Goal: Task Accomplishment & Management: Manage account settings

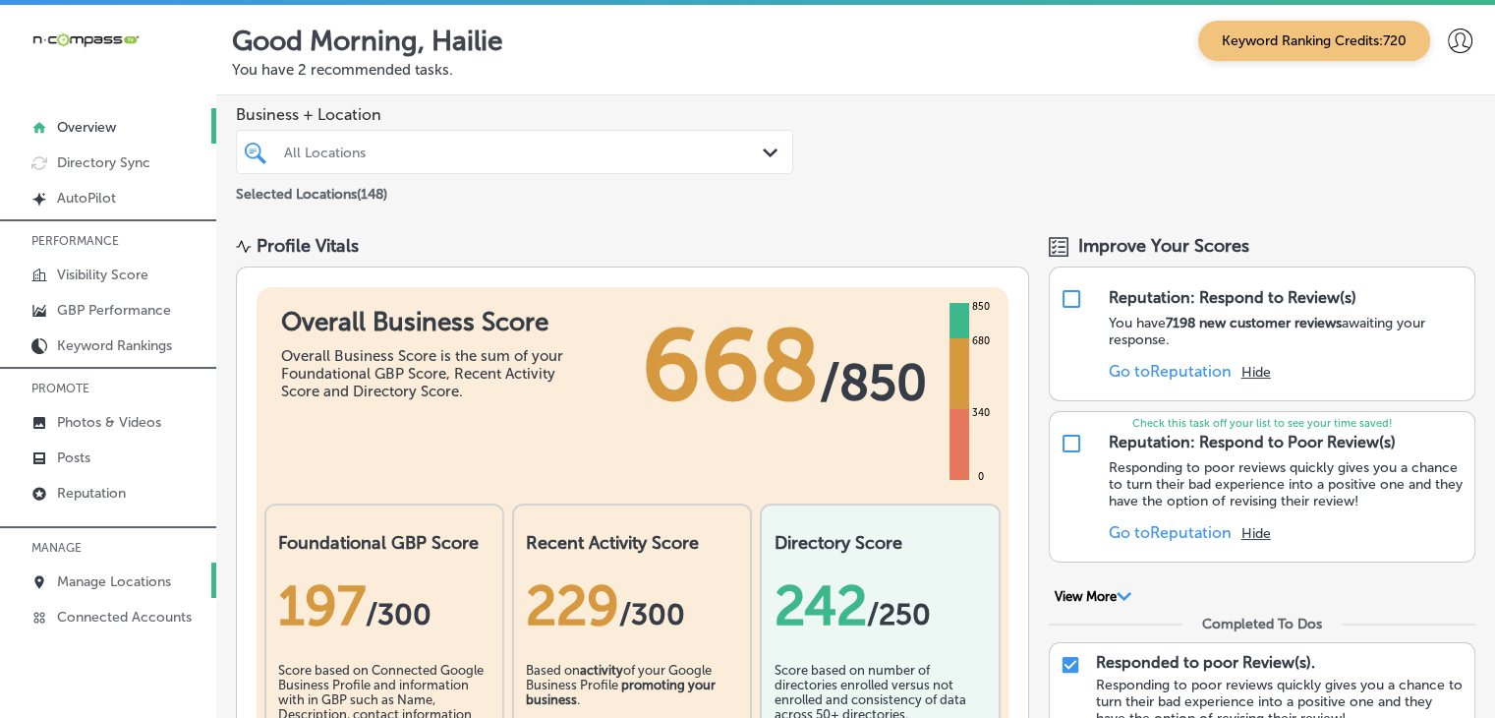
click at [142, 575] on p "Manage Locations" at bounding box center [114, 581] width 114 height 17
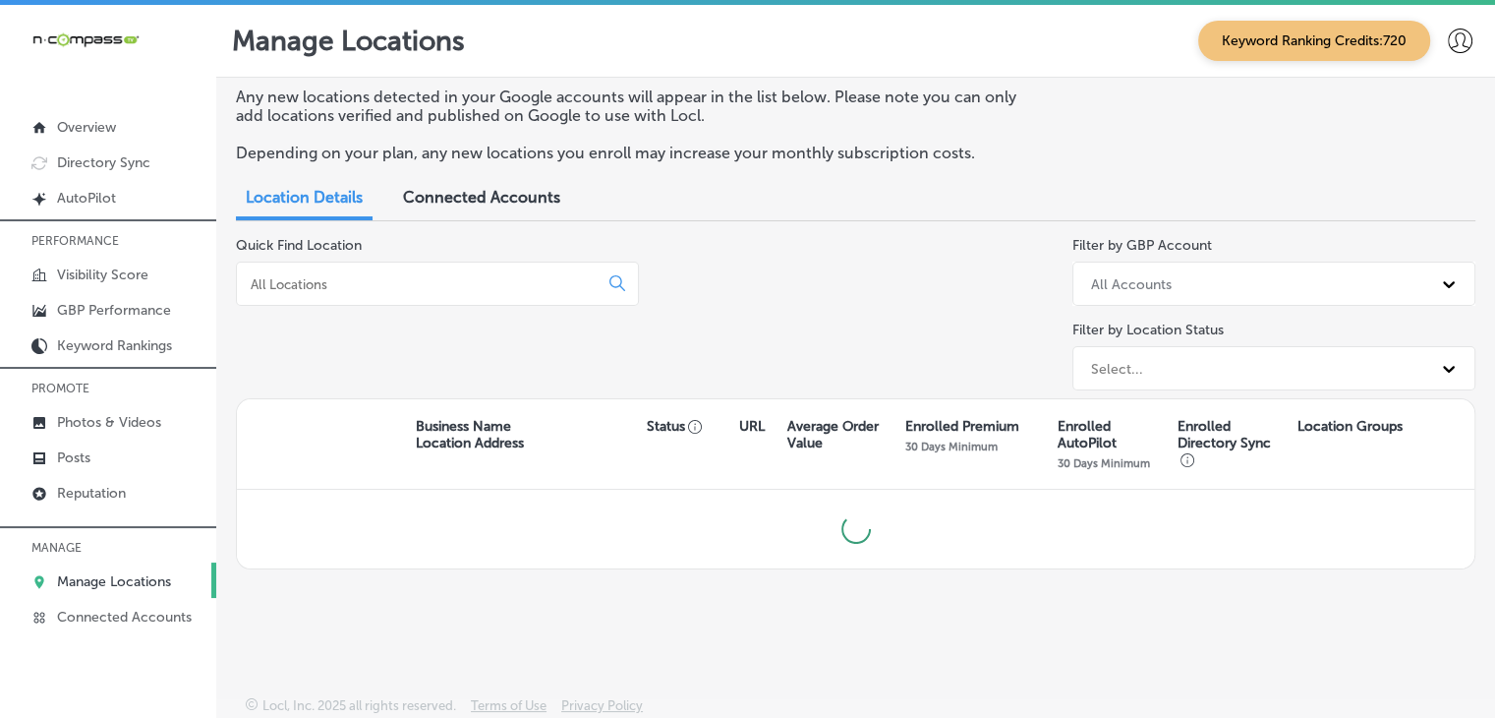
click at [402, 299] on div at bounding box center [437, 283] width 403 height 44
click at [405, 286] on input at bounding box center [421, 284] width 345 height 18
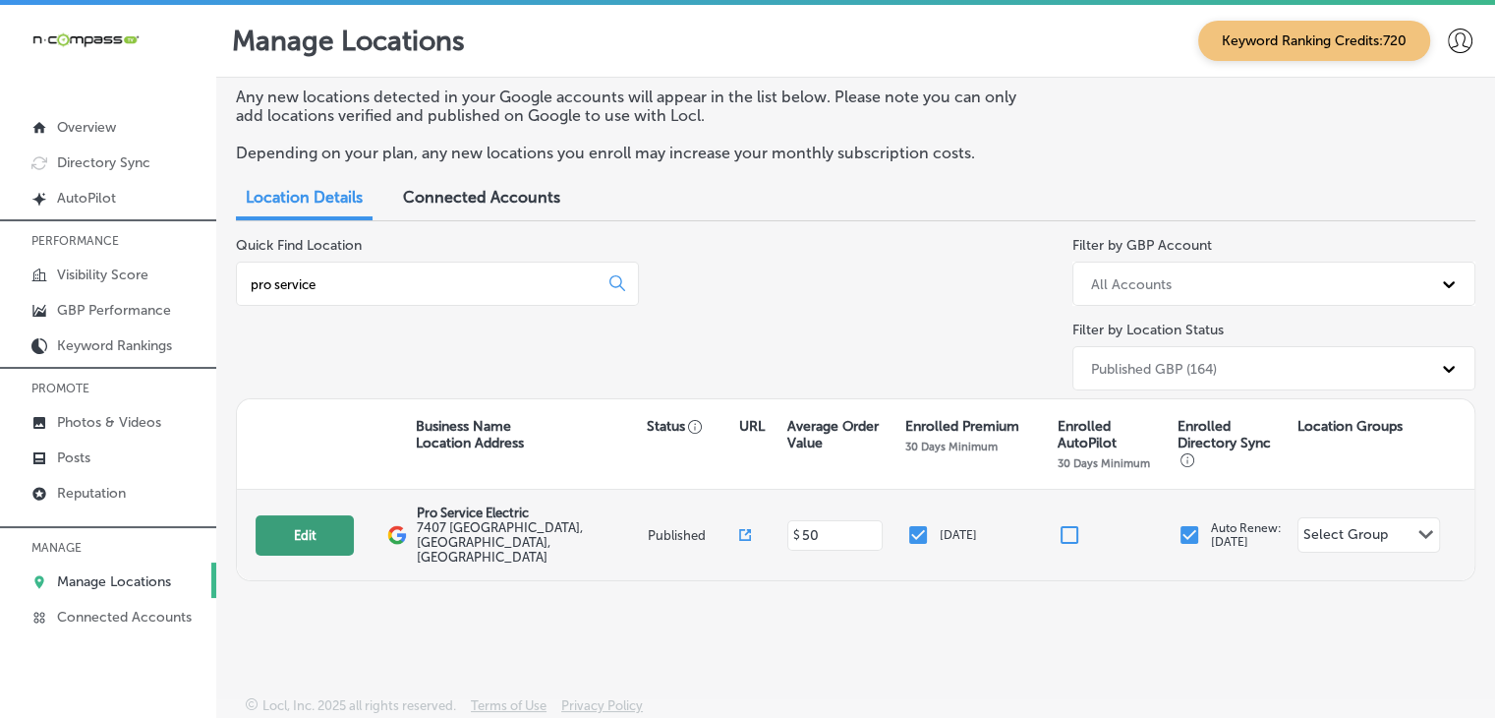
type input "pro service"
click at [310, 532] on button "Edit" at bounding box center [305, 535] width 98 height 40
select select "US"
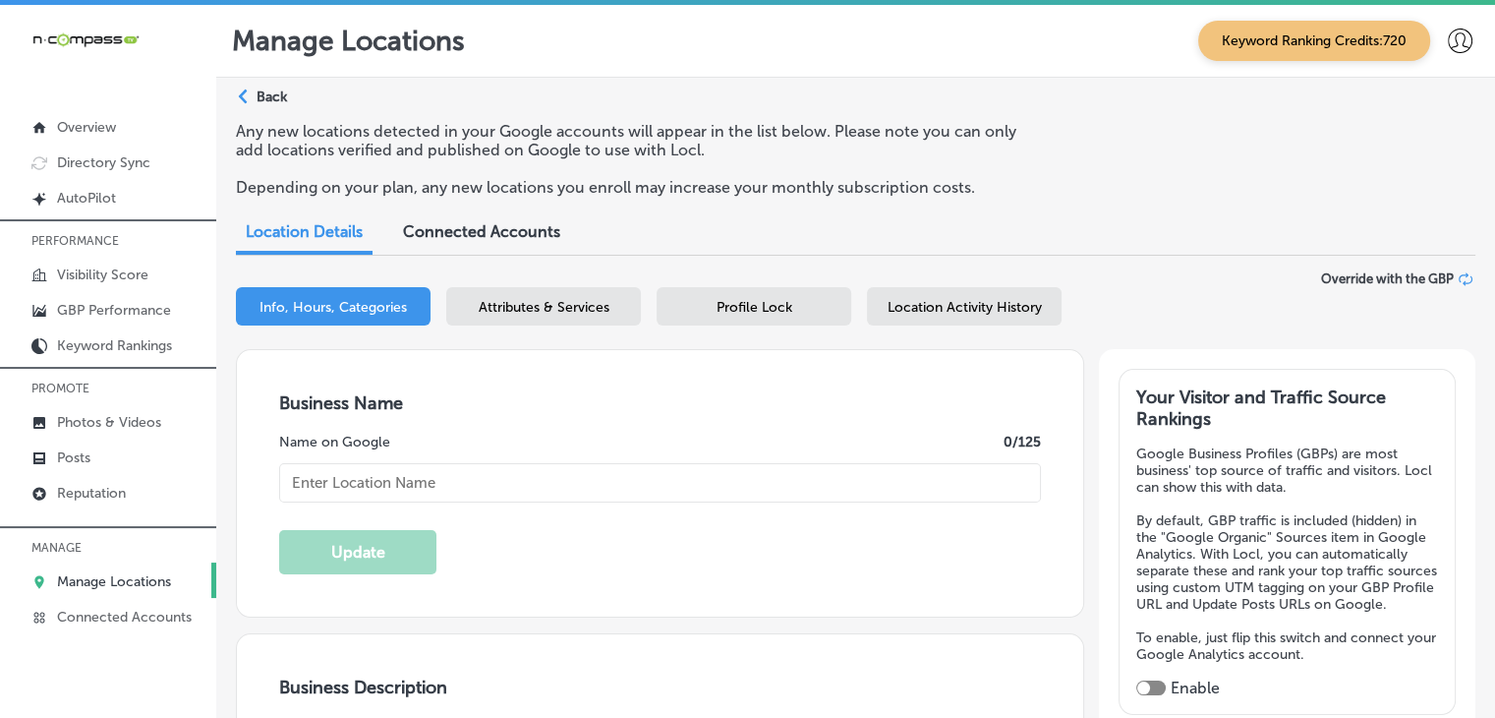
type input "Pro Service Electric"
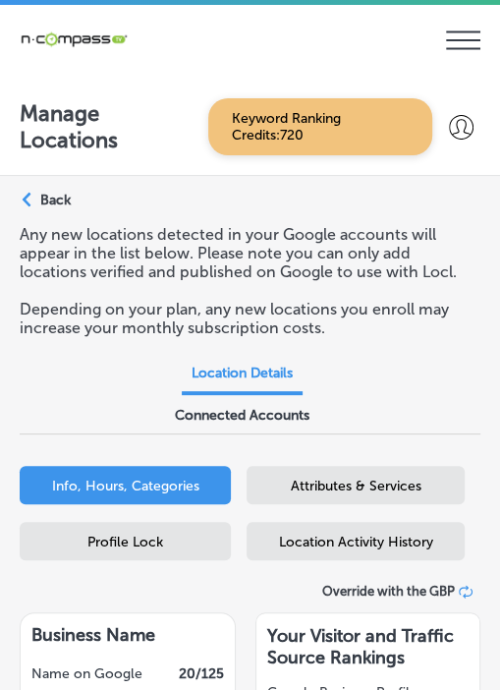
select select "US"
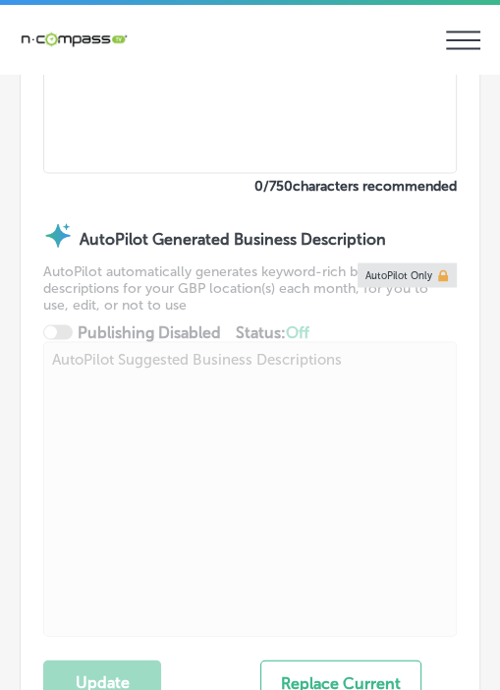
type textarea "Pro Service Electric is a licensed electrical contractor based in Sioux Falls, …"
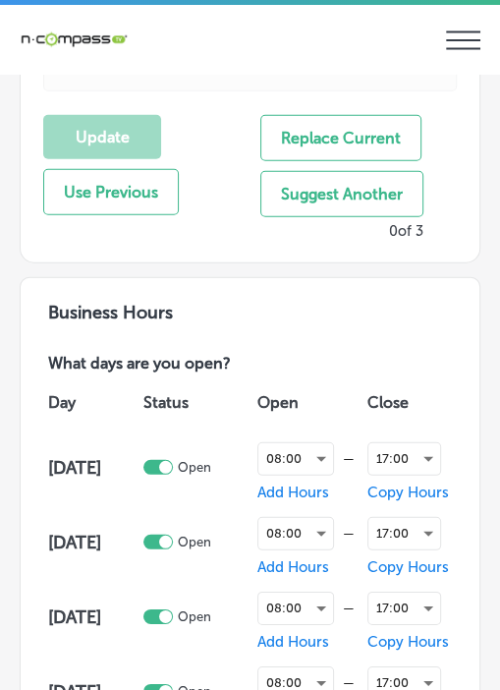
type input "http://pselectricsd.com/"
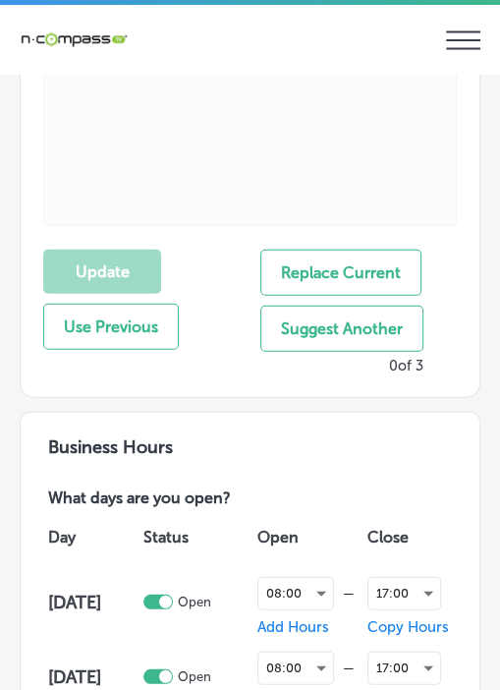
checkbox input "true"
type input "7407 Arrowhead"
type input "Sioux Falls"
type input "57110"
type input "US"
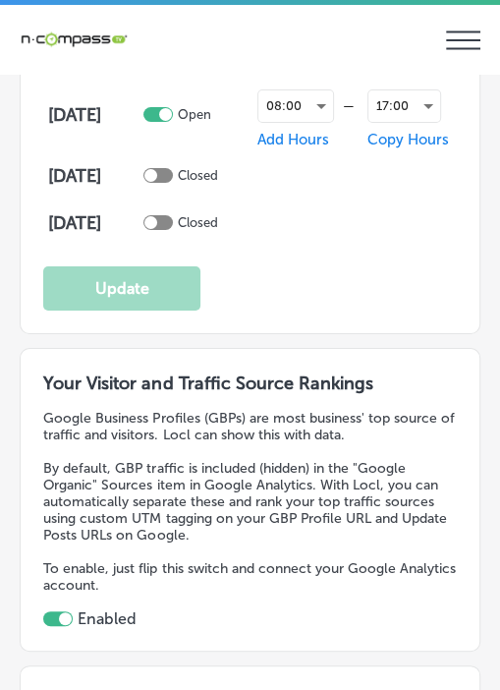
type input "+1 605 605 1811"
select select "US"
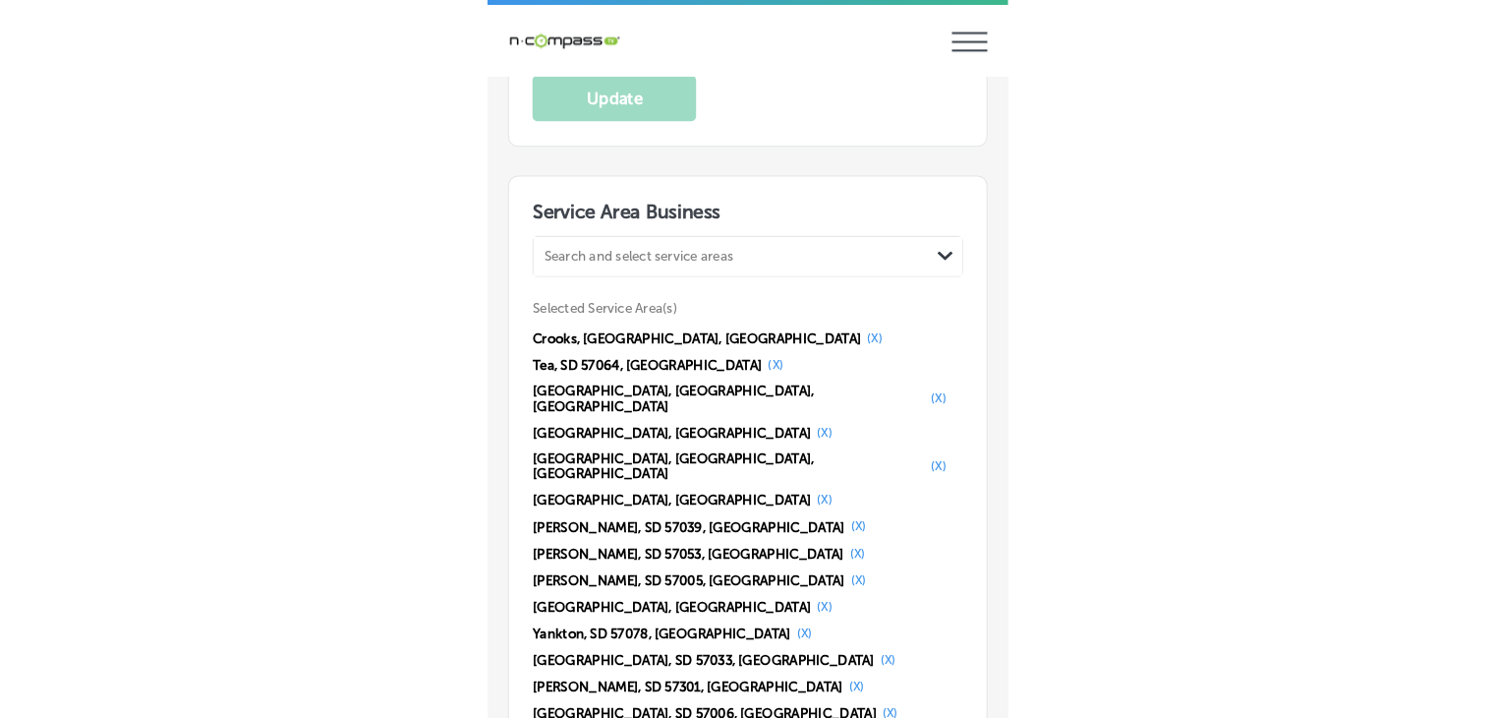
scroll to position [4129, 0]
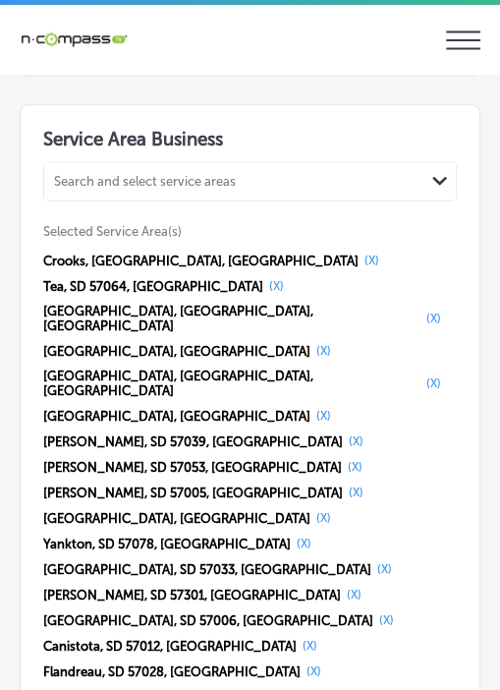
select select "US"
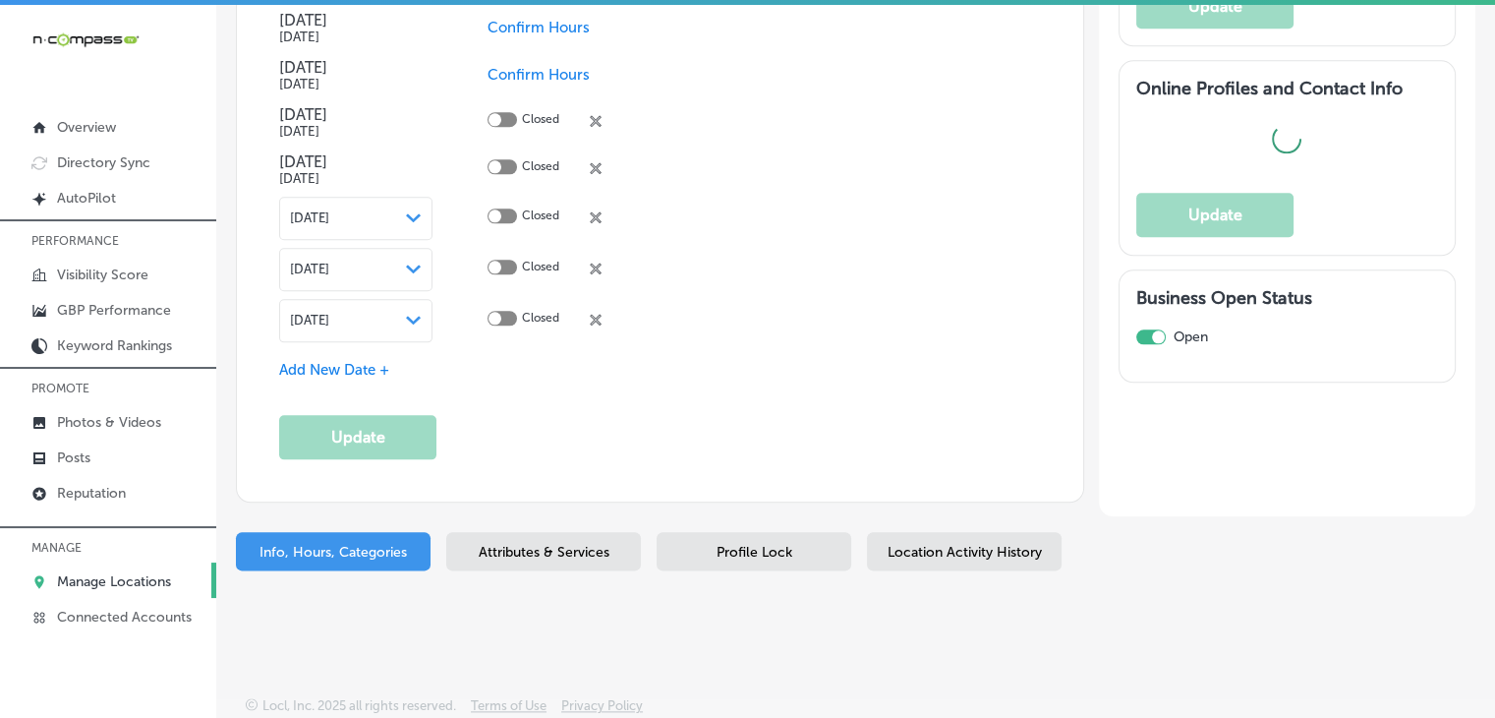
scroll to position [2235, 0]
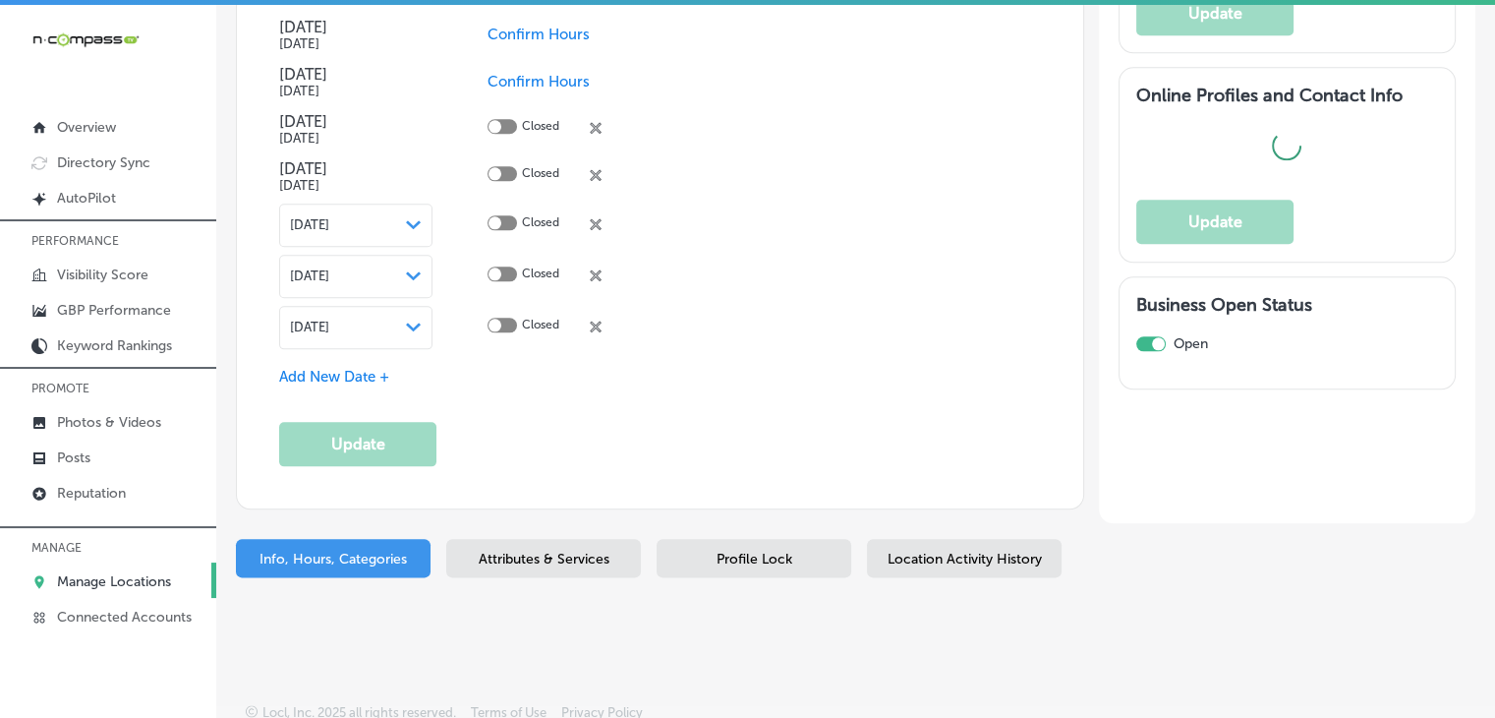
type input "7407 Arrowhead"
type input "Sioux Falls"
type input "57110"
type input "US"
type input "http://pselectricsd.com/"
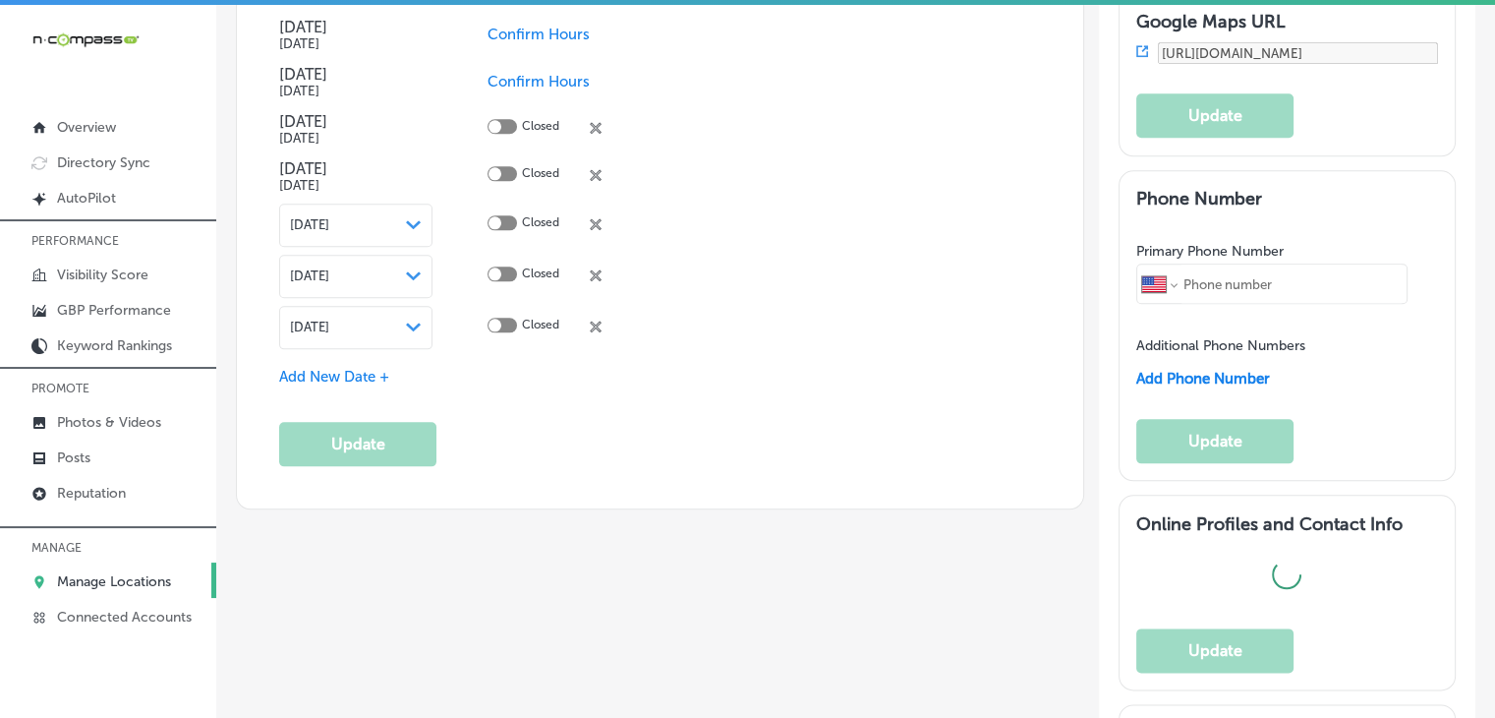
checkbox input "true"
type input "+1 605 605 1811"
select select "US"
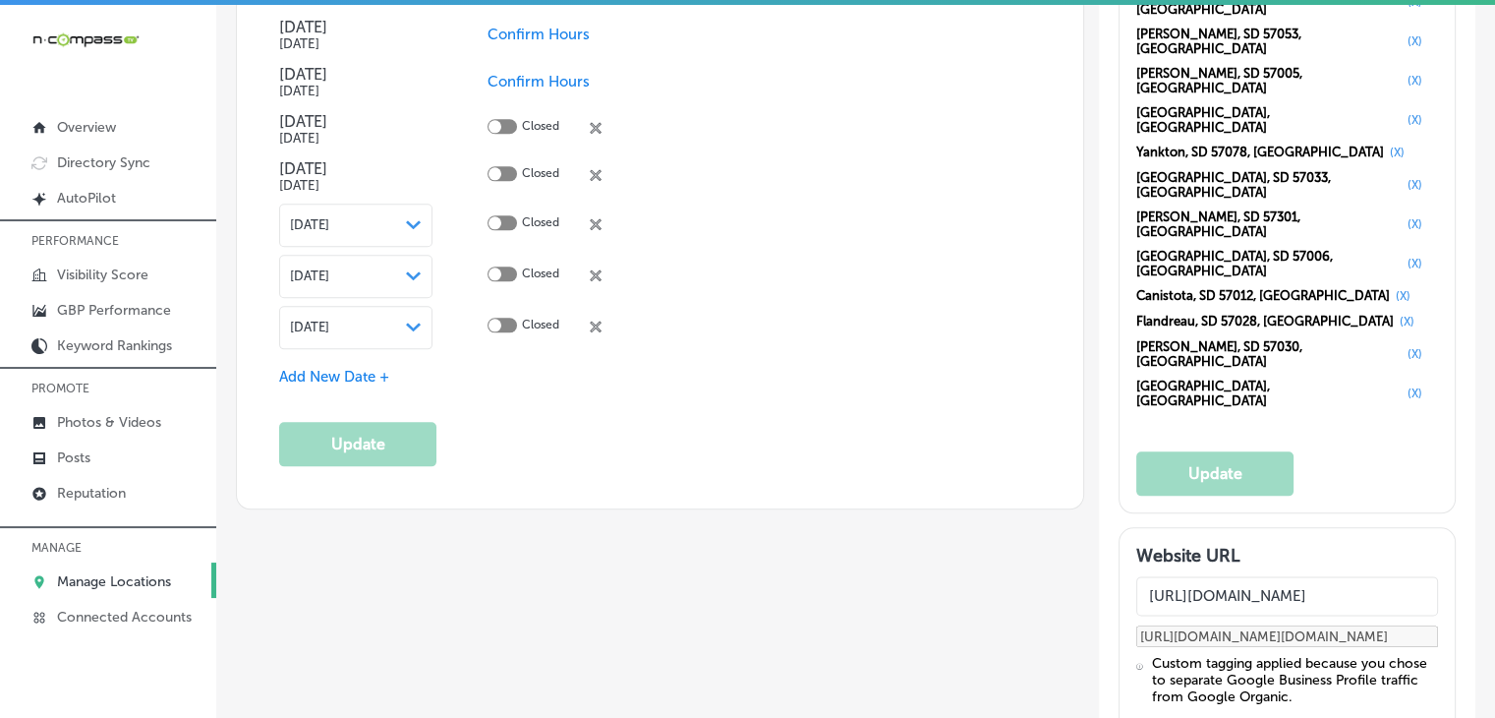
scroll to position [3826, 0]
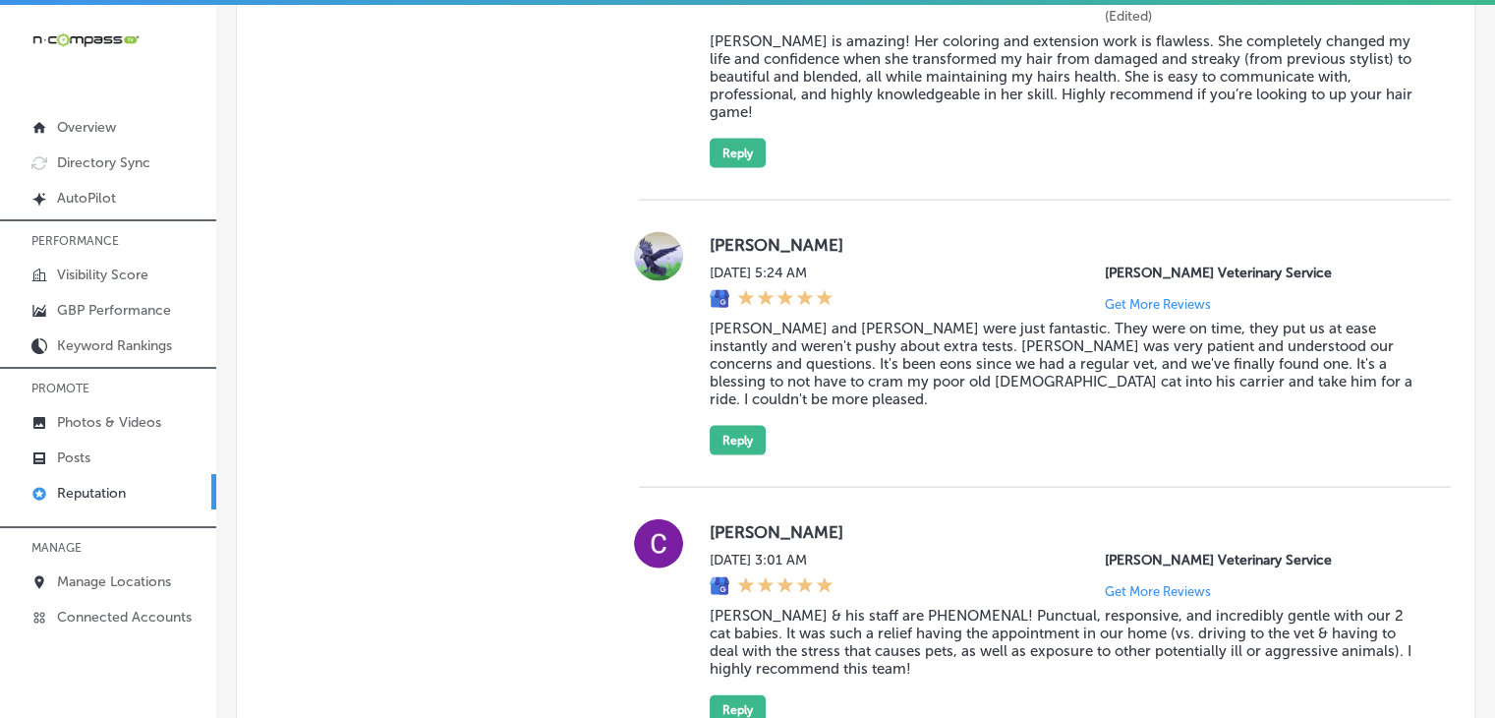
scroll to position [4141, 0]
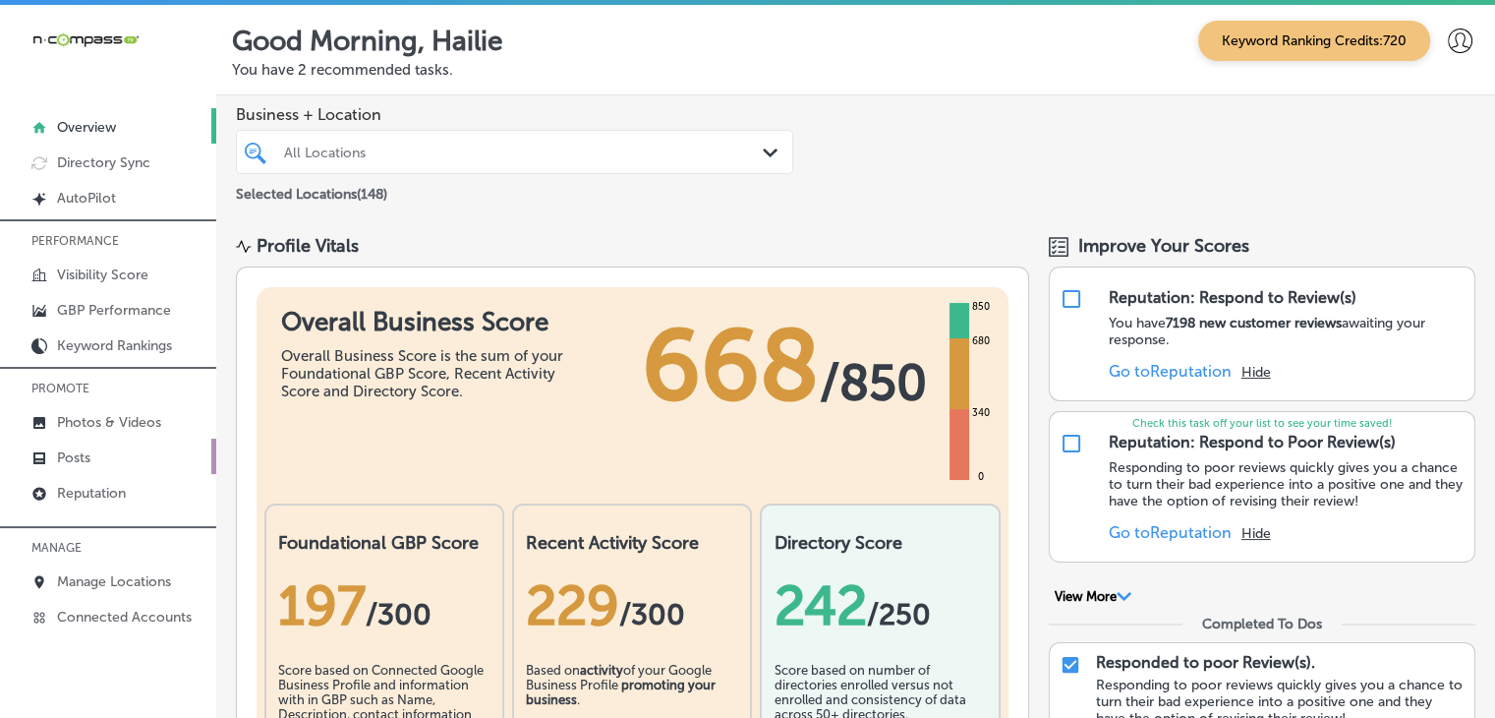
click at [115, 453] on link "Posts" at bounding box center [108, 455] width 216 height 35
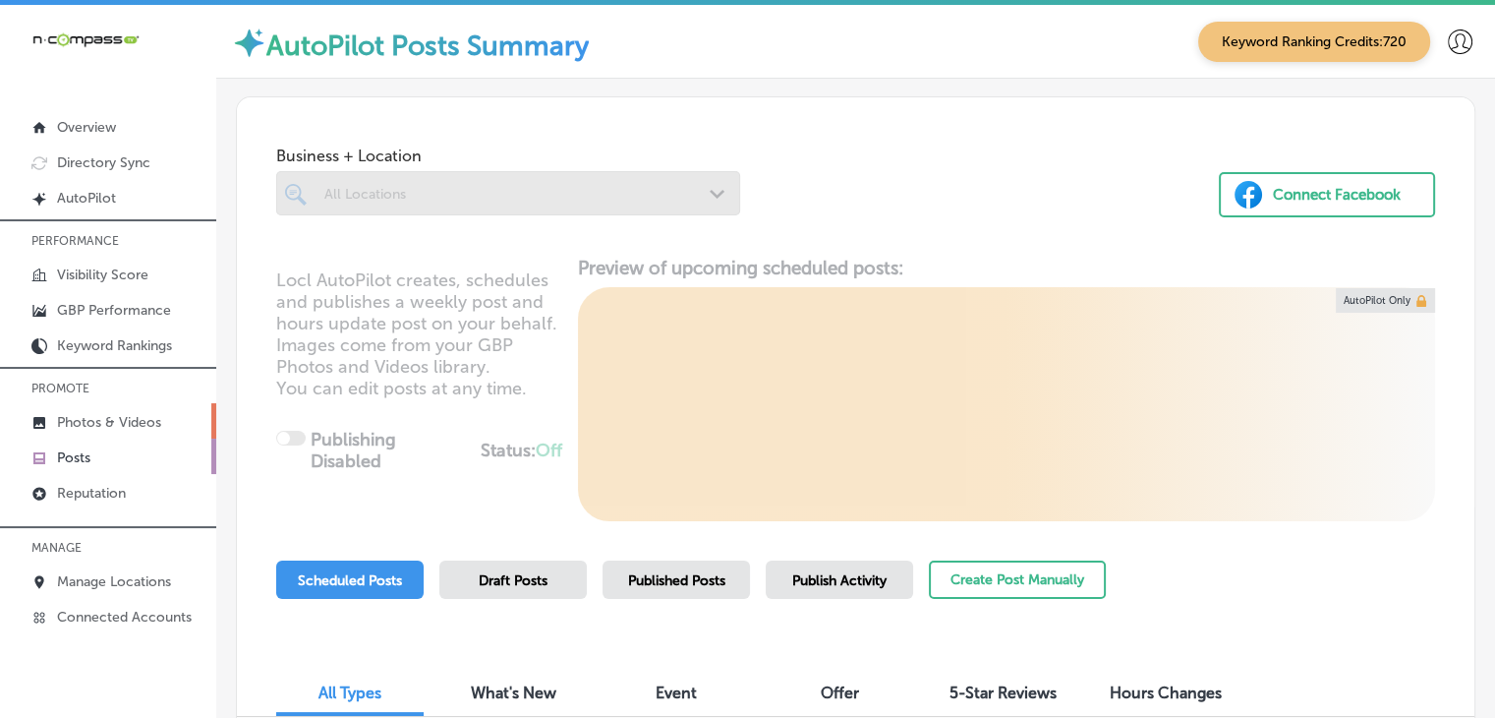
click at [122, 427] on p "Photos & Videos" at bounding box center [109, 422] width 104 height 17
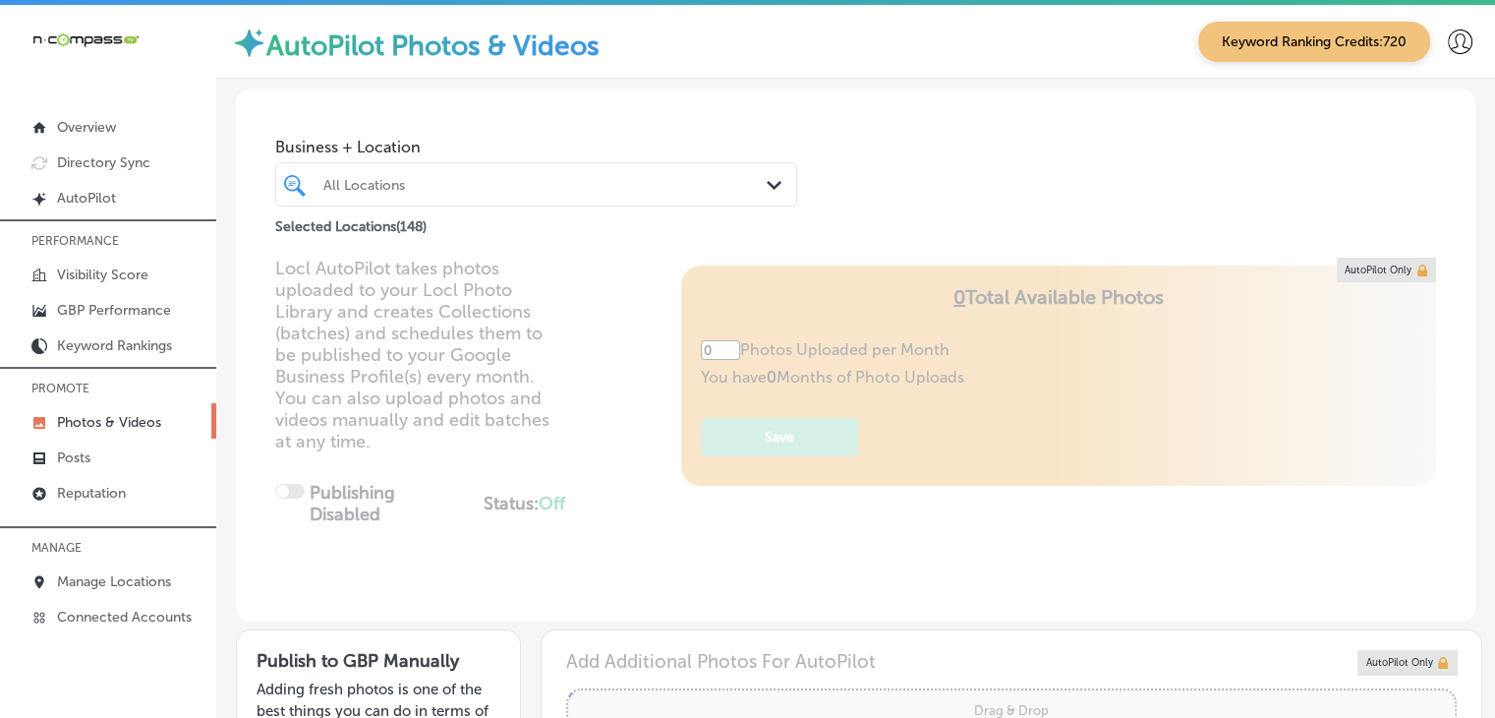
click at [568, 196] on div at bounding box center [514, 184] width 387 height 27
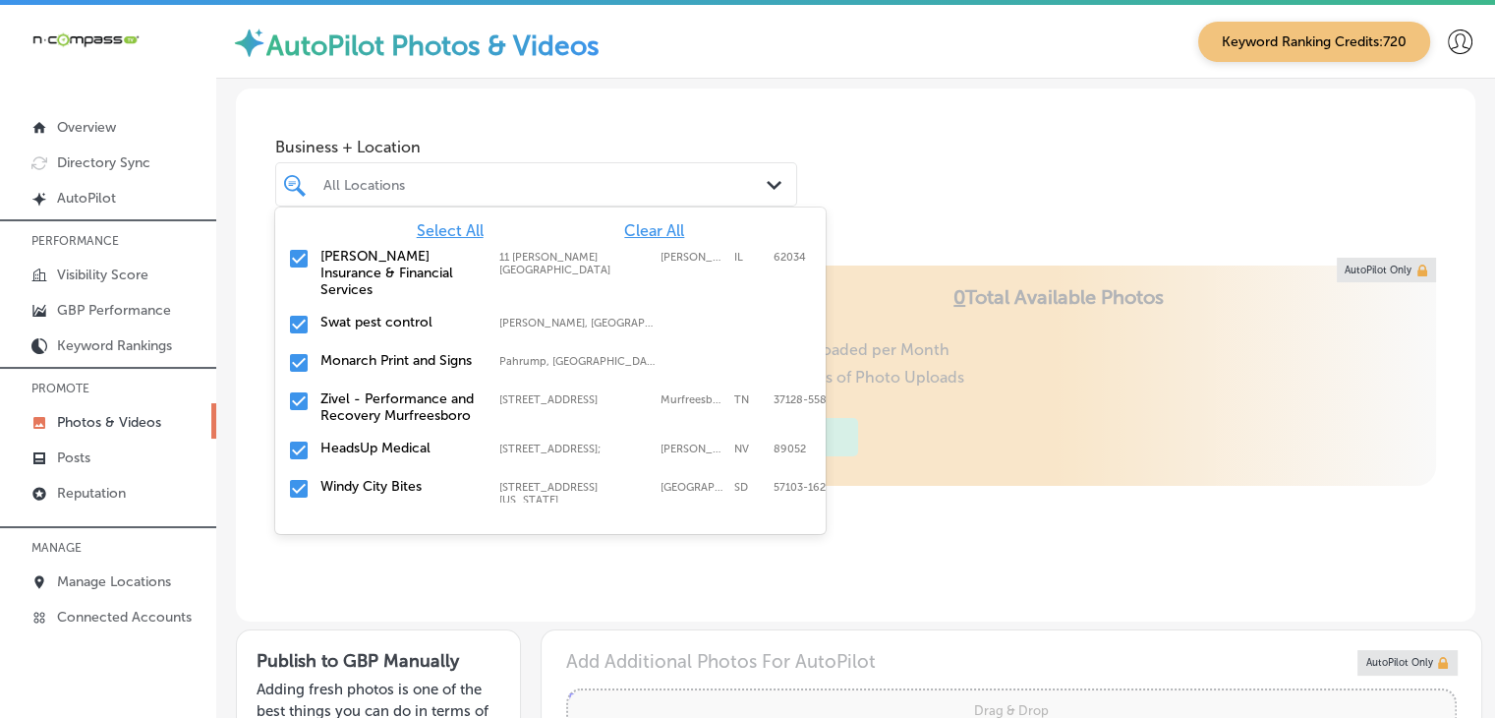
type input "5"
click at [668, 226] on span "Clear All" at bounding box center [654, 230] width 60 height 19
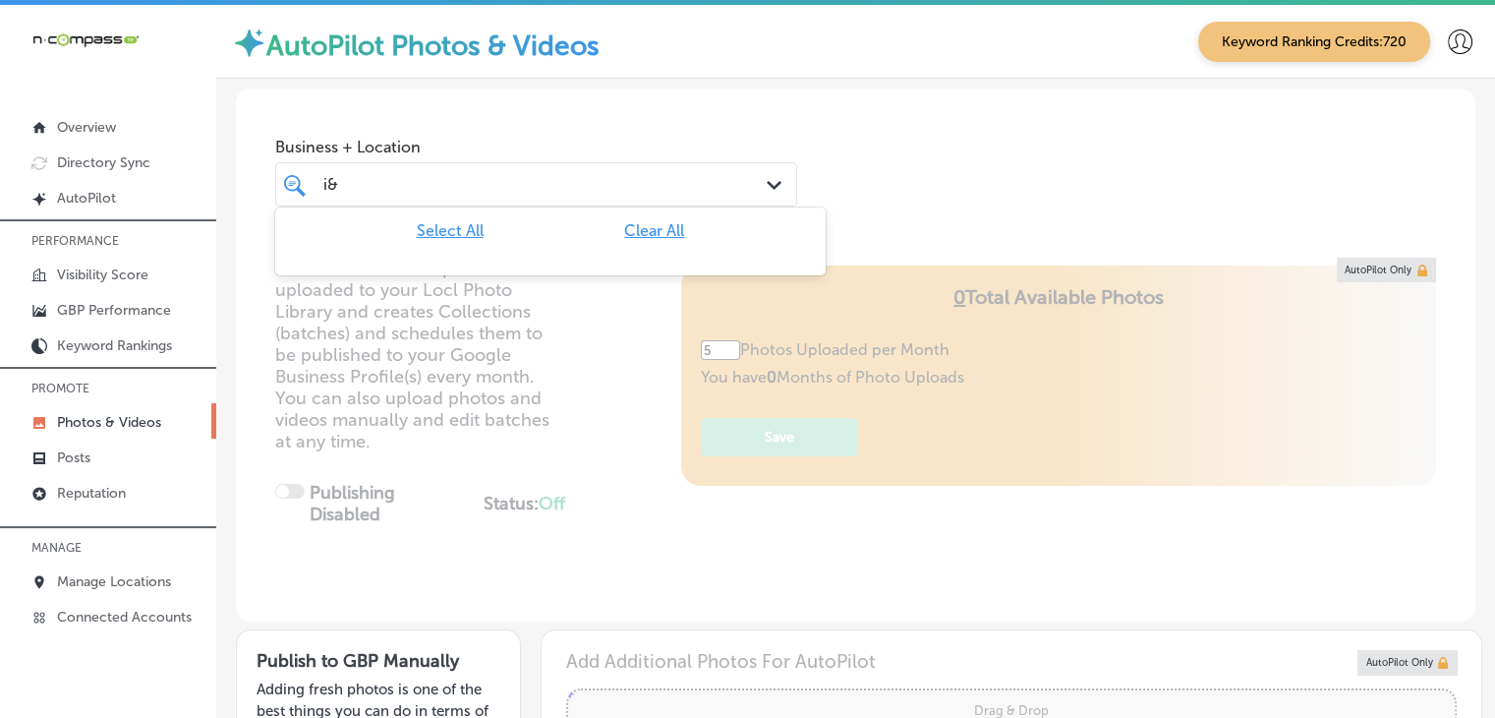
type input "i"
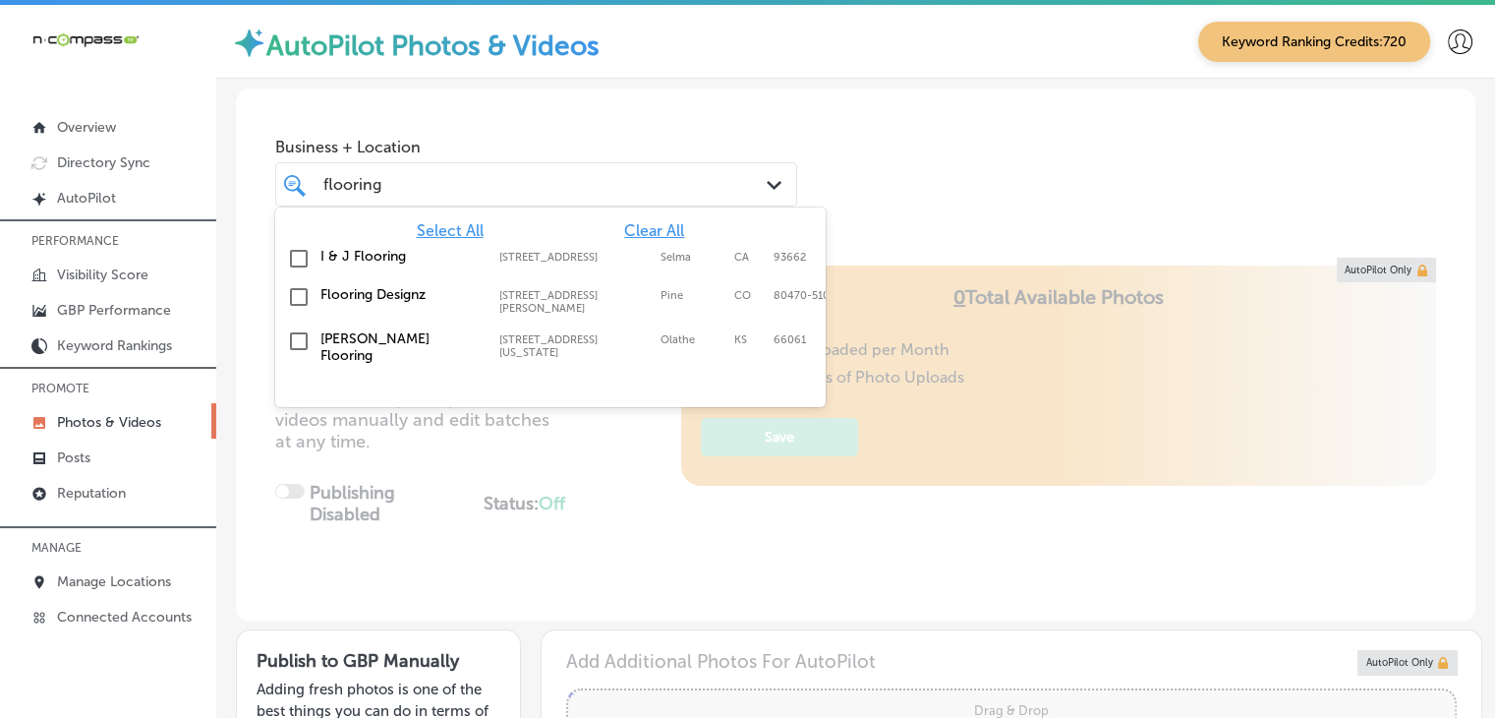
click at [538, 258] on label "2111 1st St" at bounding box center [574, 257] width 151 height 13
type input "flooring"
click at [586, 153] on span "Business + Location" at bounding box center [536, 147] width 522 height 19
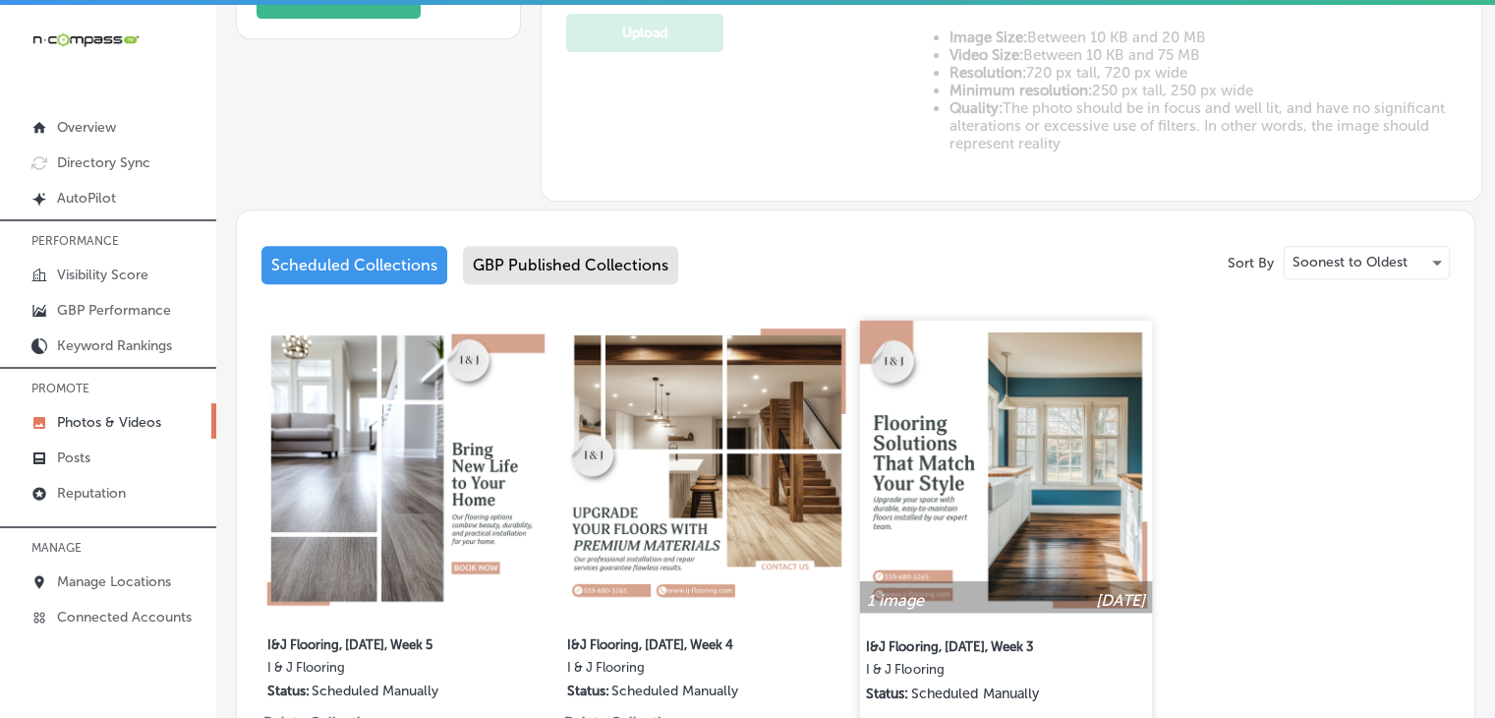
scroll to position [983, 0]
